Goal: Check status: Check status

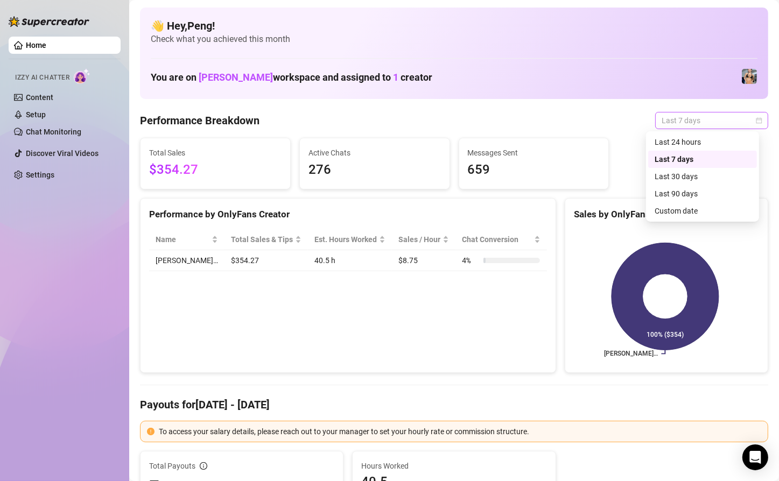
click at [746, 124] on span "Last 7 days" at bounding box center [711, 120] width 100 height 16
click at [682, 213] on div "Custom date" at bounding box center [702, 211] width 96 height 12
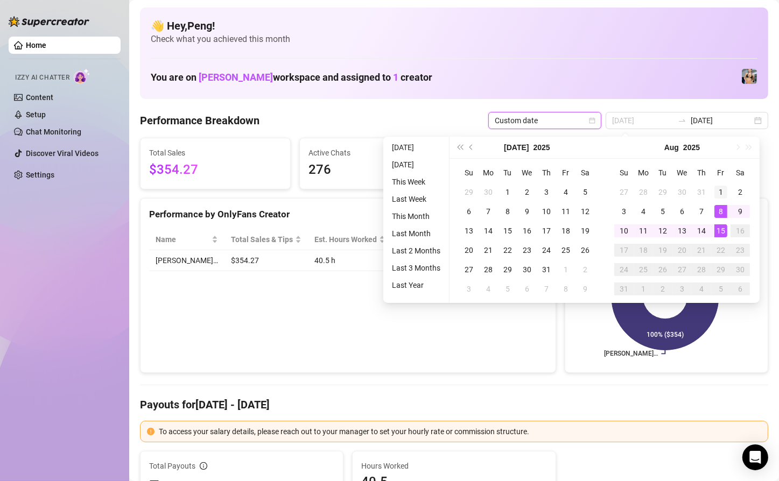
type input "[DATE]"
click at [720, 194] on div "1" at bounding box center [720, 192] width 13 height 13
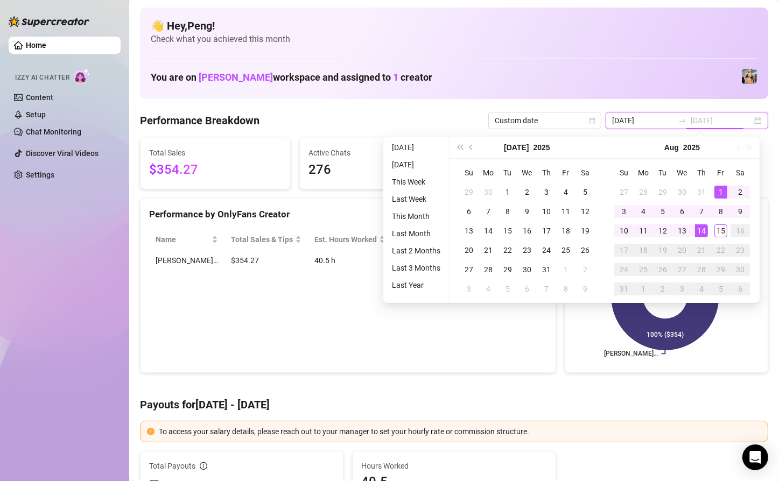
type input "[DATE]"
click at [701, 230] on div "14" at bounding box center [701, 230] width 13 height 13
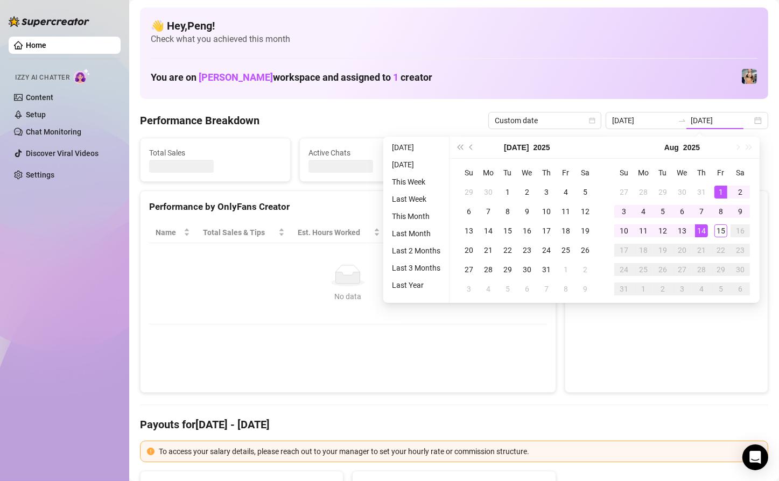
type input "[DATE]"
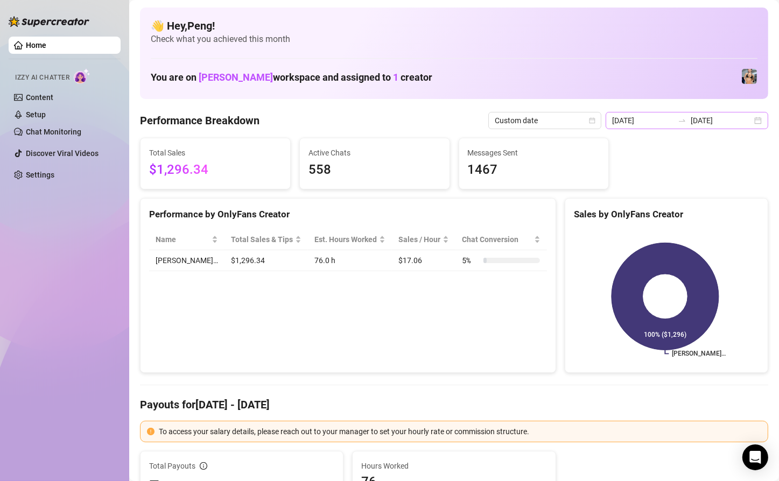
click at [748, 122] on div "[DATE] [DATE]" at bounding box center [686, 120] width 163 height 17
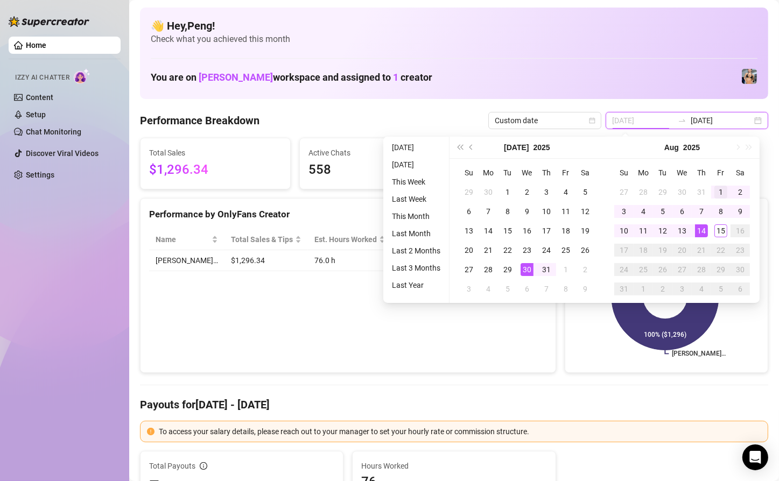
type input "[DATE]"
click at [718, 188] on div "1" at bounding box center [720, 192] width 13 height 13
click at [700, 232] on div "14" at bounding box center [701, 230] width 13 height 13
